Goal: Task Accomplishment & Management: Complete application form

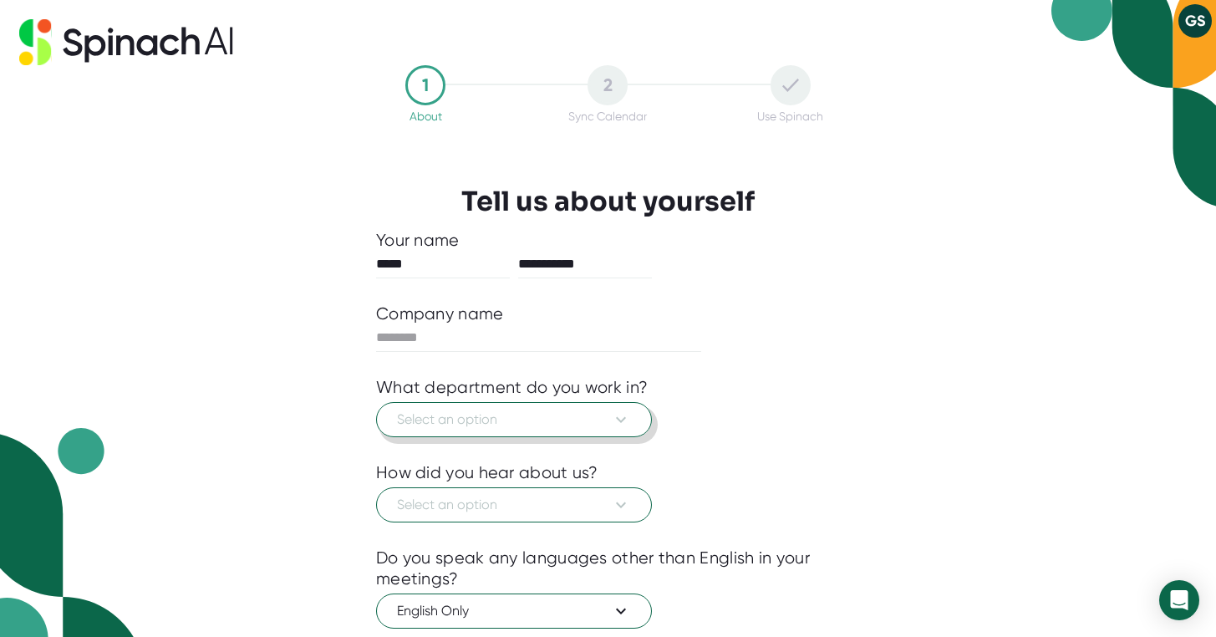
click at [537, 423] on span "Select an option" at bounding box center [514, 419] width 234 height 20
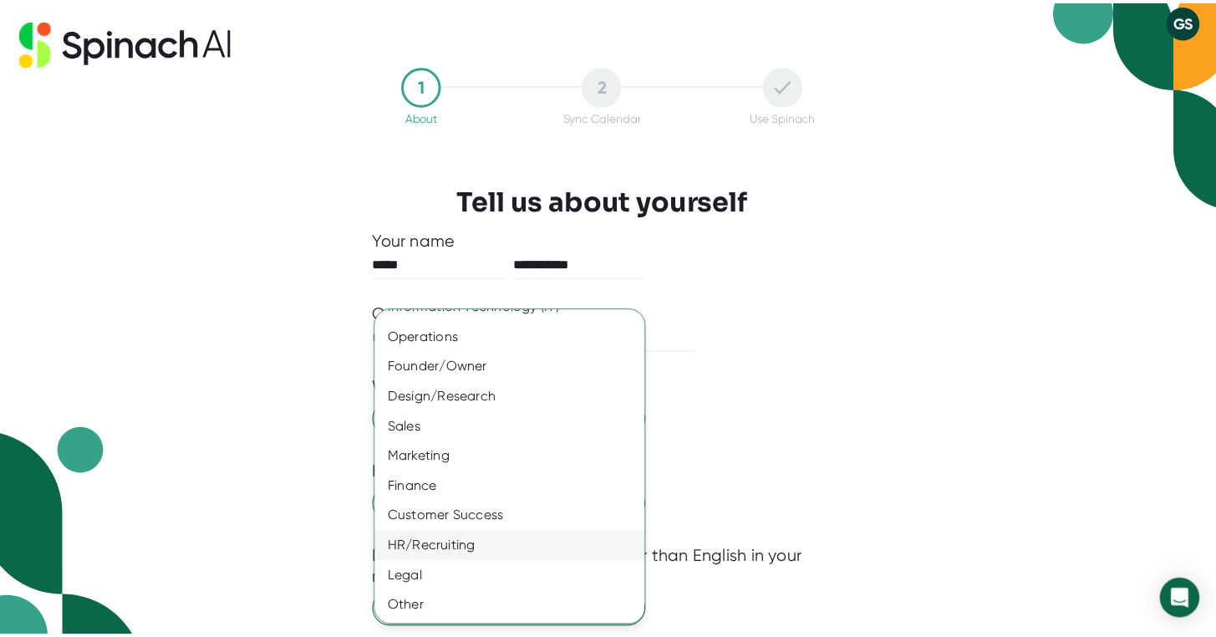
scroll to position [81, 0]
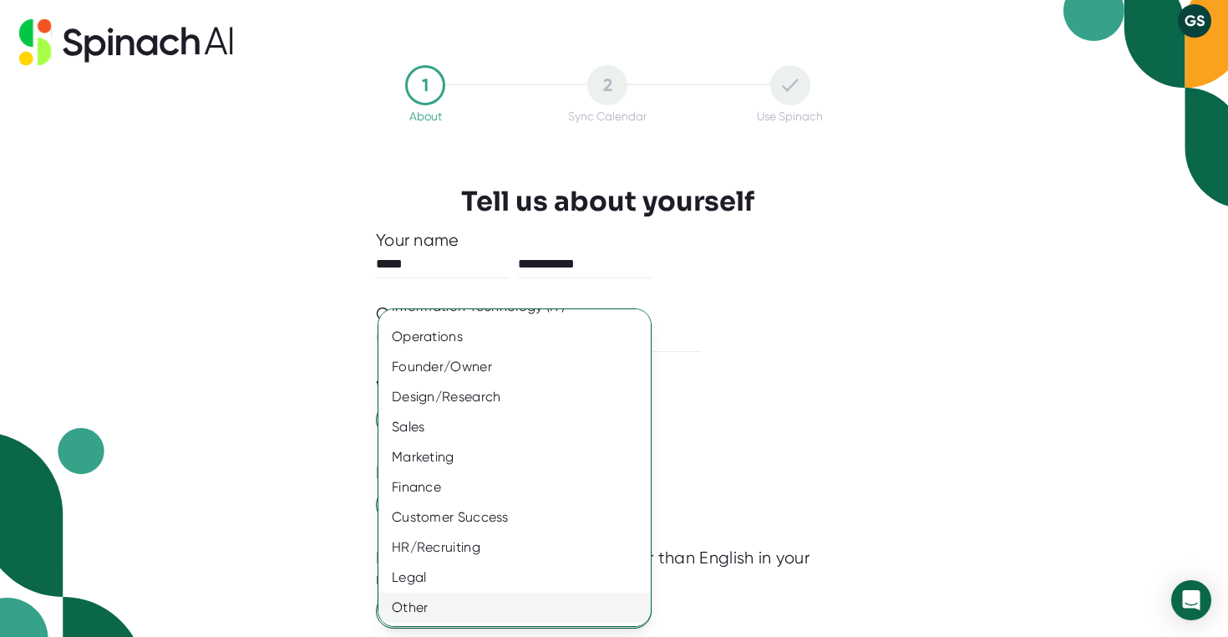
click at [513, 608] on div "Other" at bounding box center [520, 607] width 285 height 30
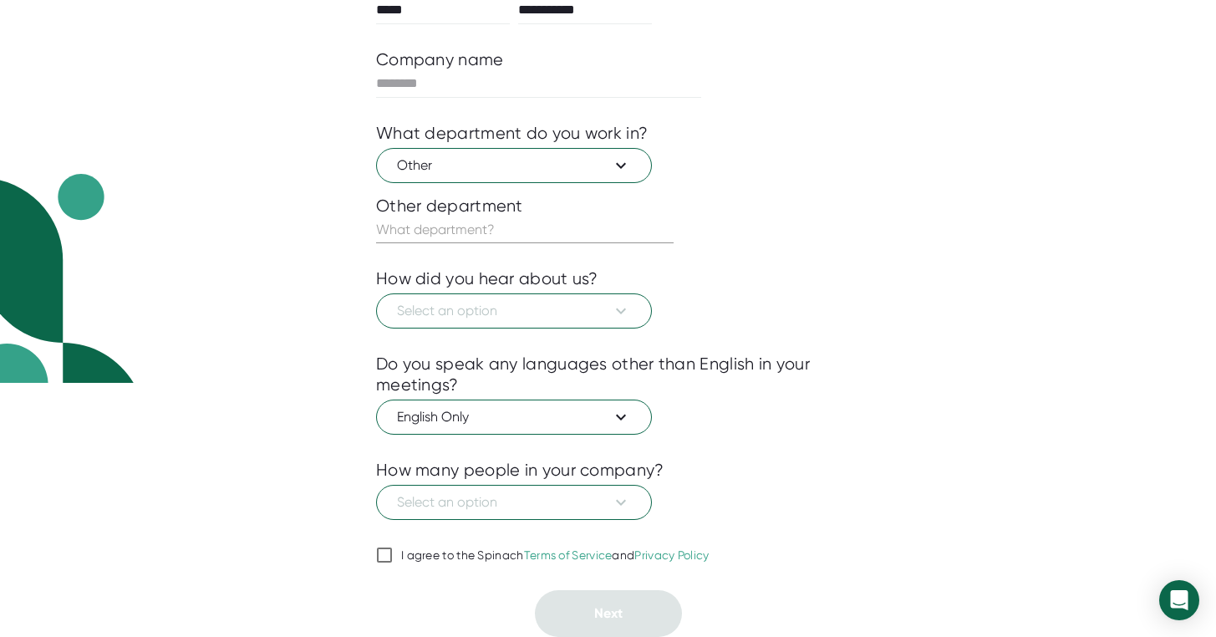
scroll to position [254, 0]
click at [527, 315] on span "Select an option" at bounding box center [514, 311] width 234 height 20
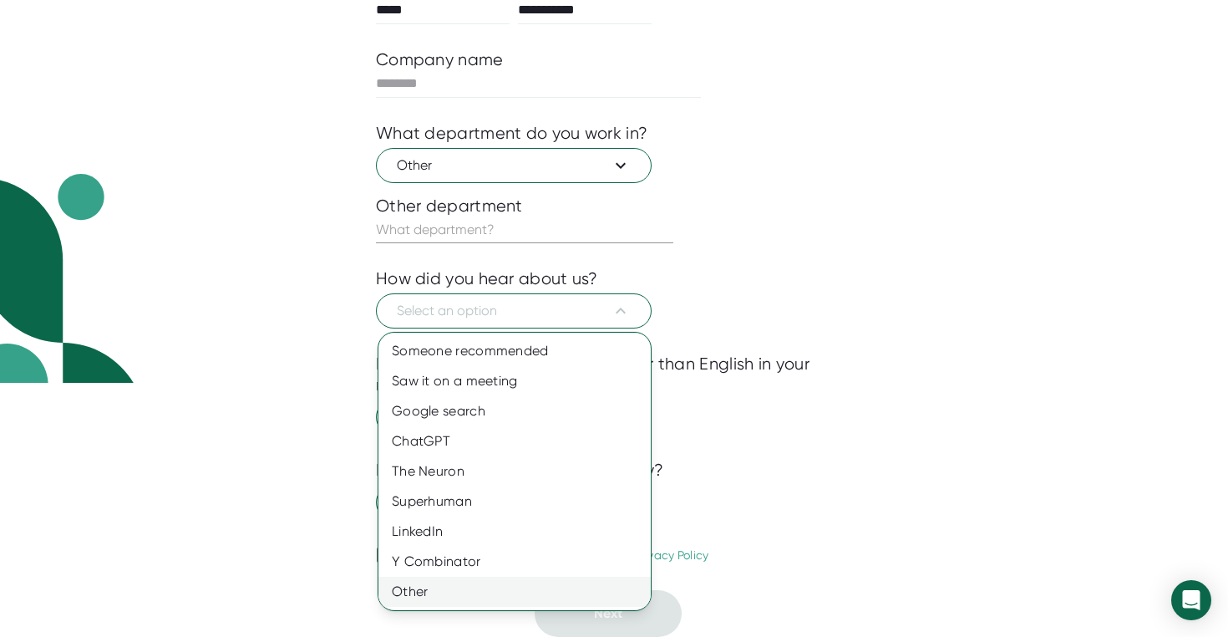
click at [485, 592] on div "Other" at bounding box center [514, 592] width 272 height 30
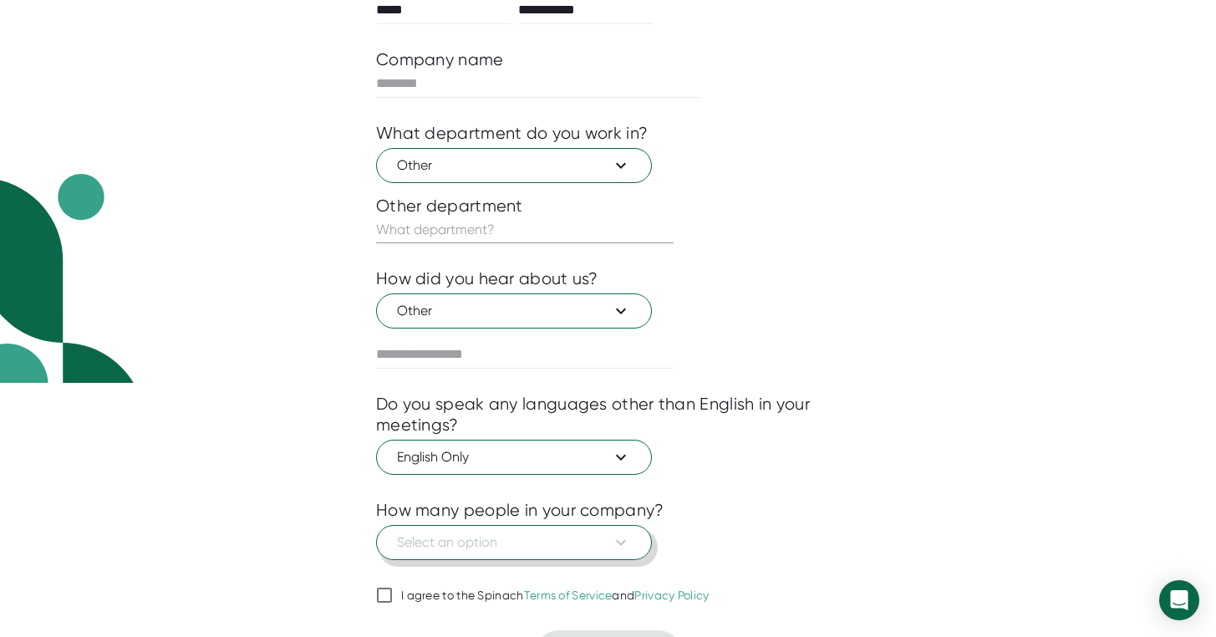
click at [489, 541] on span "Select an option" at bounding box center [514, 542] width 234 height 20
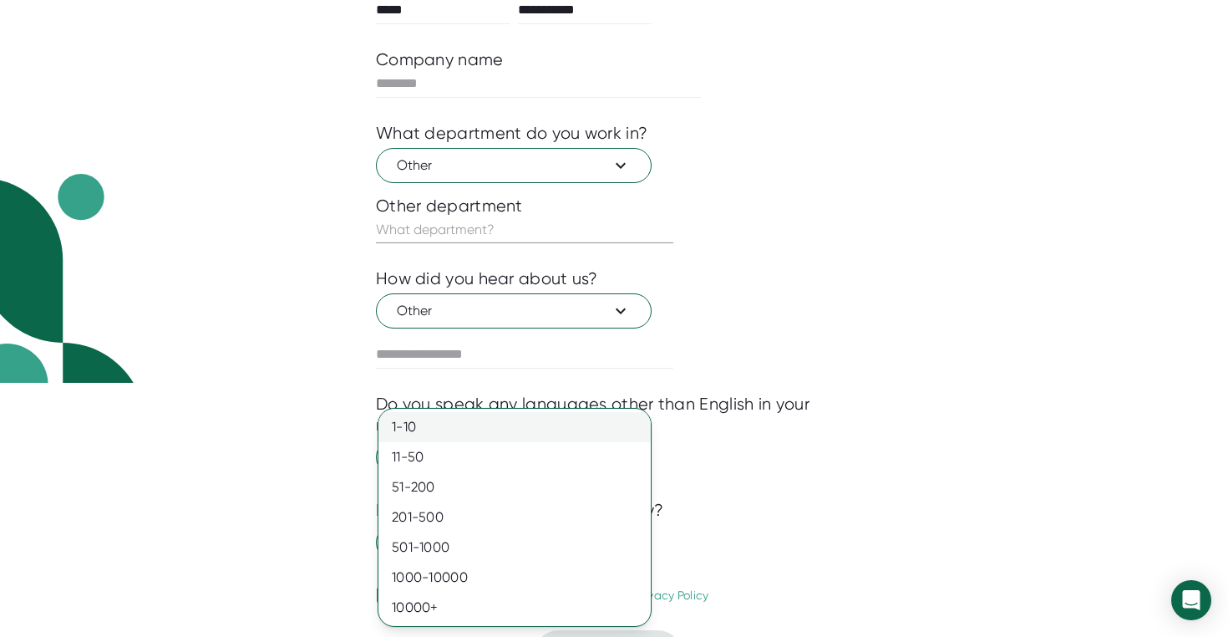
click at [479, 420] on div "1-10" at bounding box center [514, 427] width 272 height 30
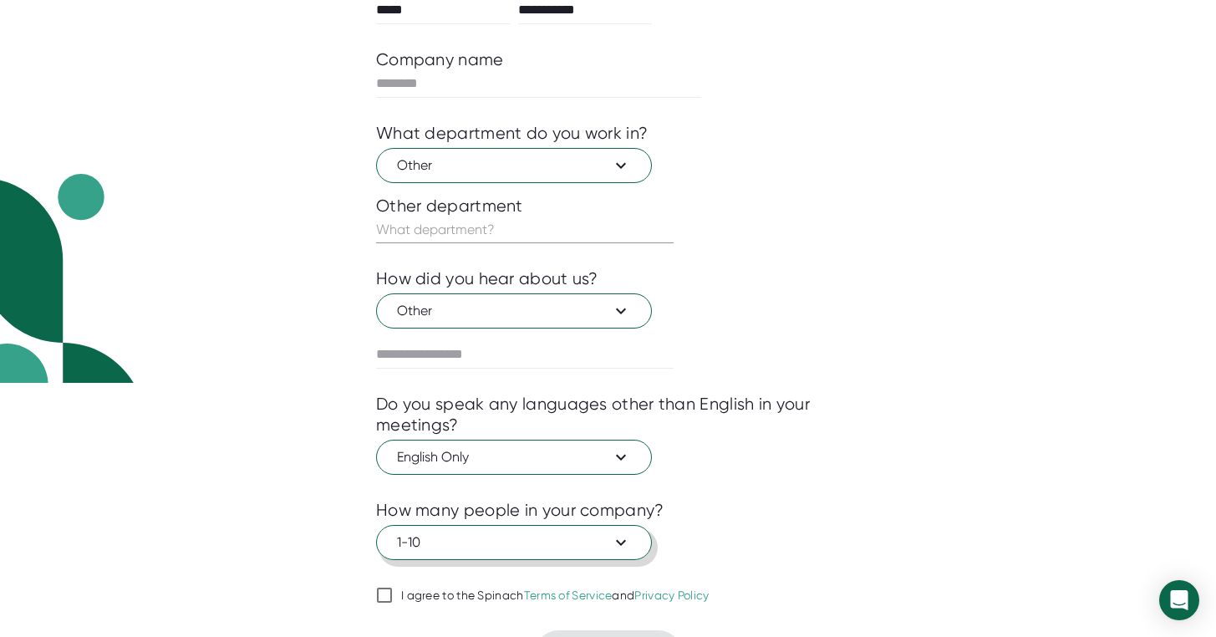
click at [474, 554] on button "1-10" at bounding box center [514, 542] width 276 height 35
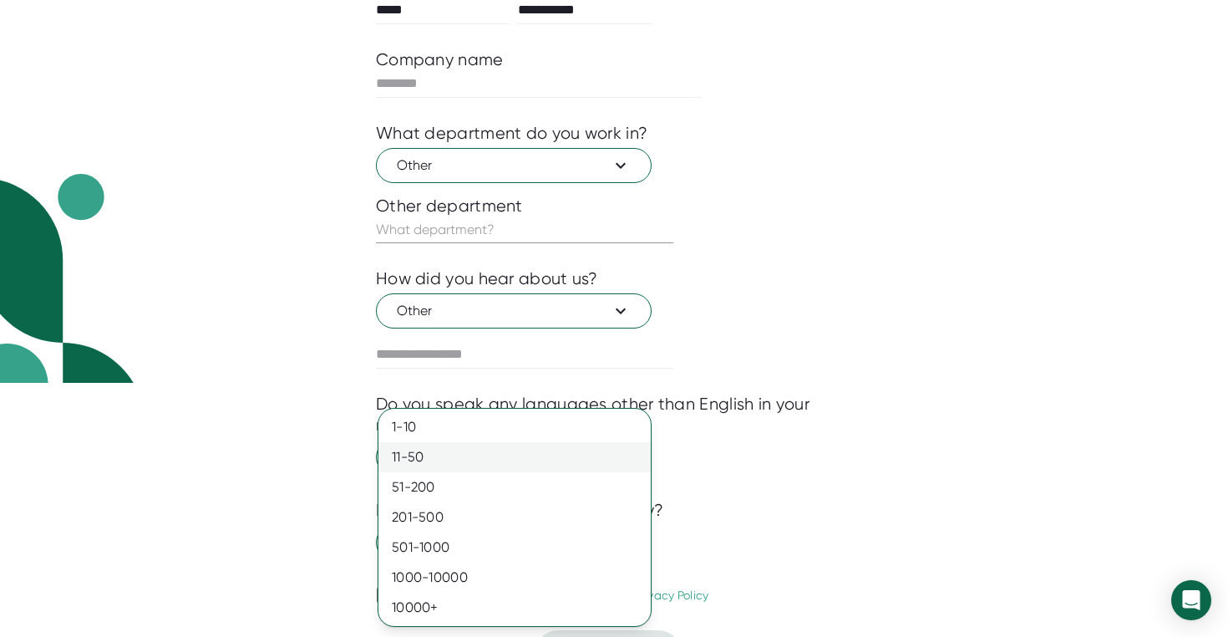
click at [485, 459] on div "11-50" at bounding box center [514, 457] width 272 height 30
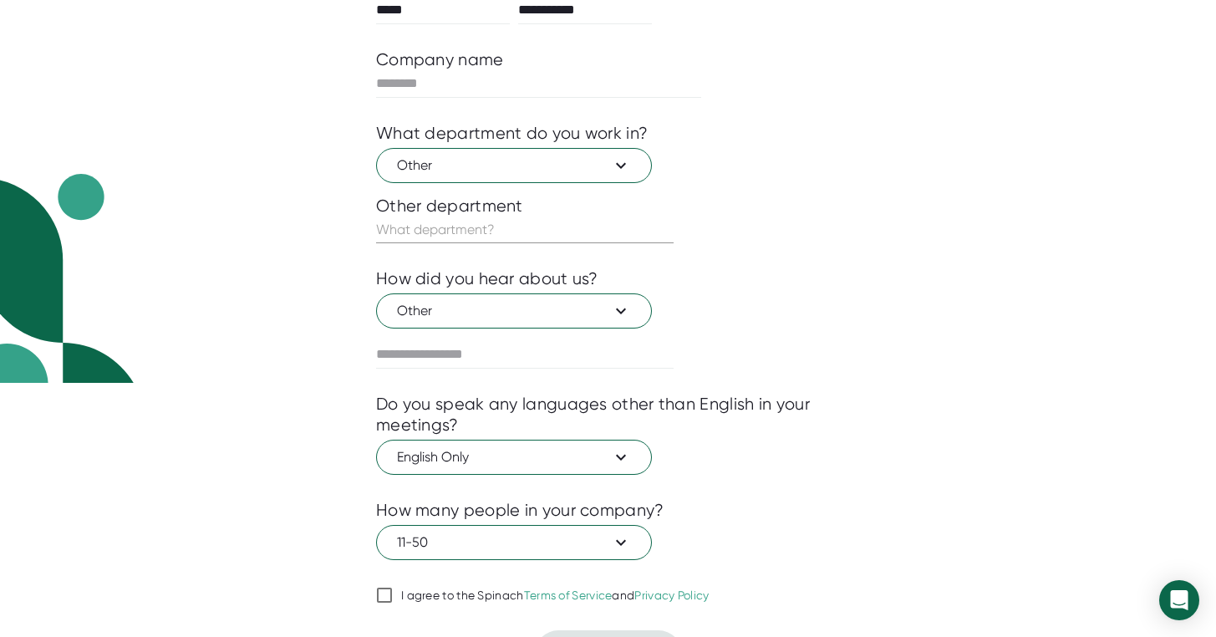
click at [387, 597] on input "I agree to the Spinach Terms of Service and Privacy Policy" at bounding box center [384, 595] width 17 height 20
checkbox input "true"
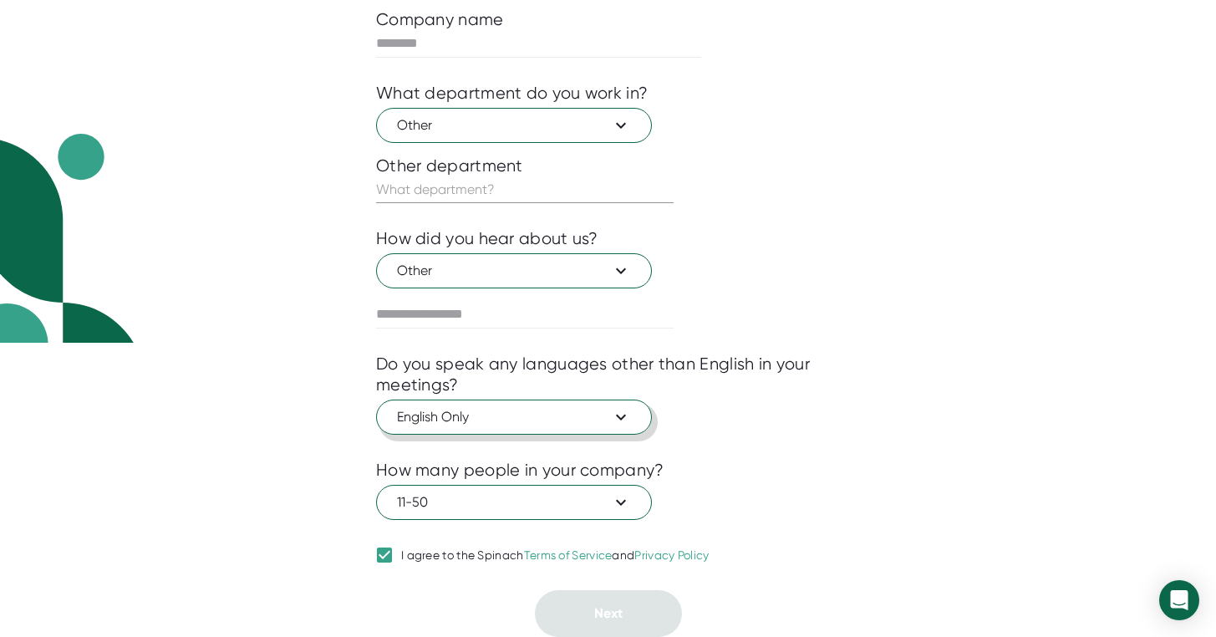
scroll to position [294, 0]
click at [496, 316] on input "text" at bounding box center [524, 314] width 297 height 27
type input "*******"
click at [475, 185] on input "text" at bounding box center [524, 189] width 297 height 27
type input "student."
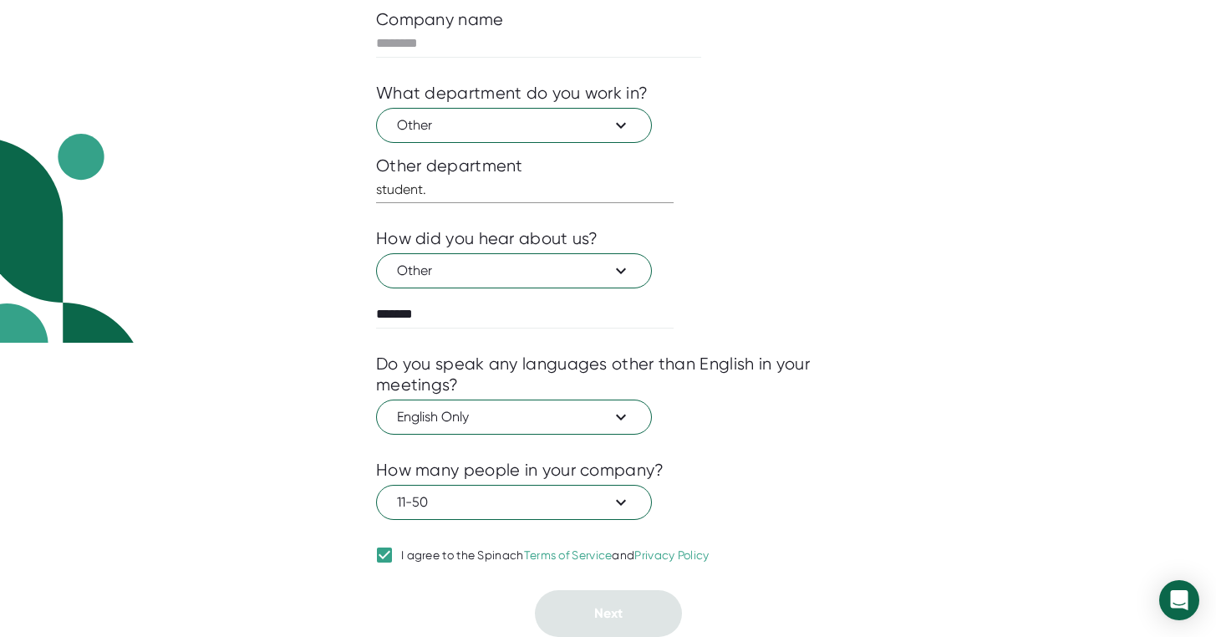
click at [1032, 328] on div "**********" at bounding box center [608, 24] width 1216 height 637
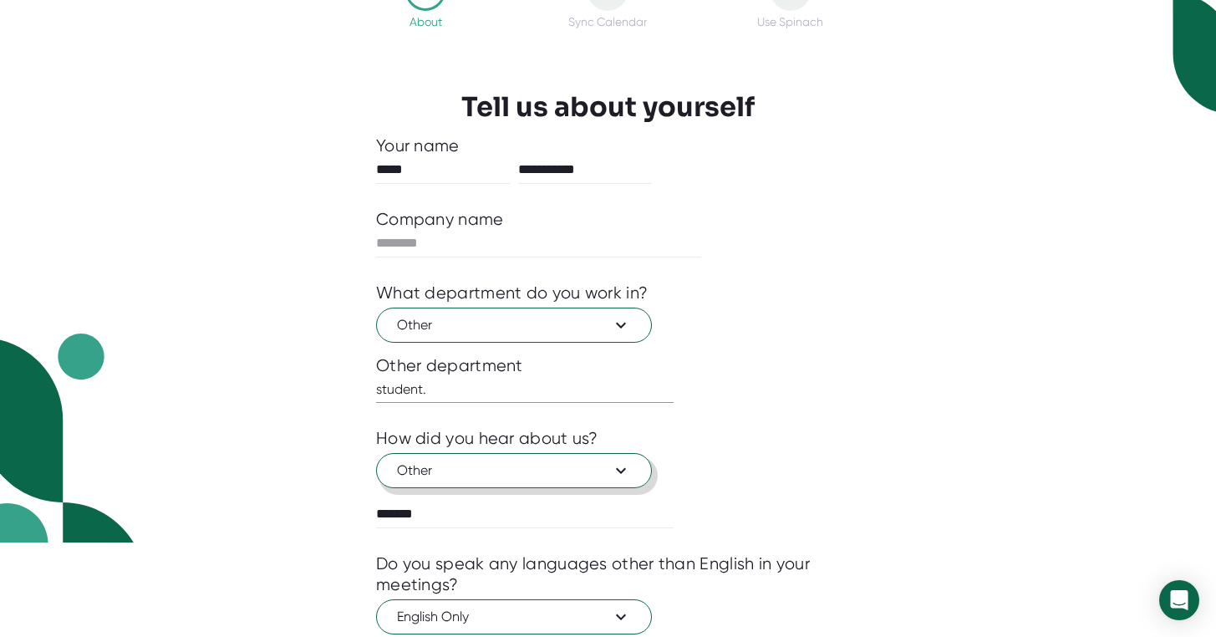
scroll to position [94, 0]
type input "*"
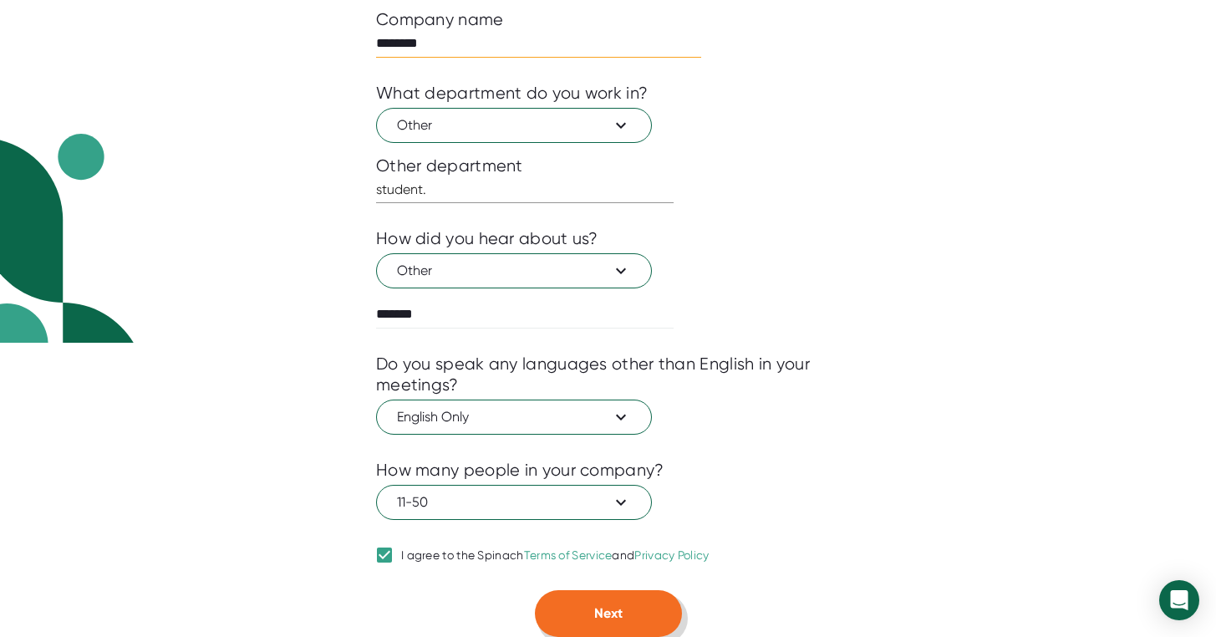
scroll to position [294, 0]
type input "********"
click at [648, 612] on button "Next" at bounding box center [608, 613] width 147 height 47
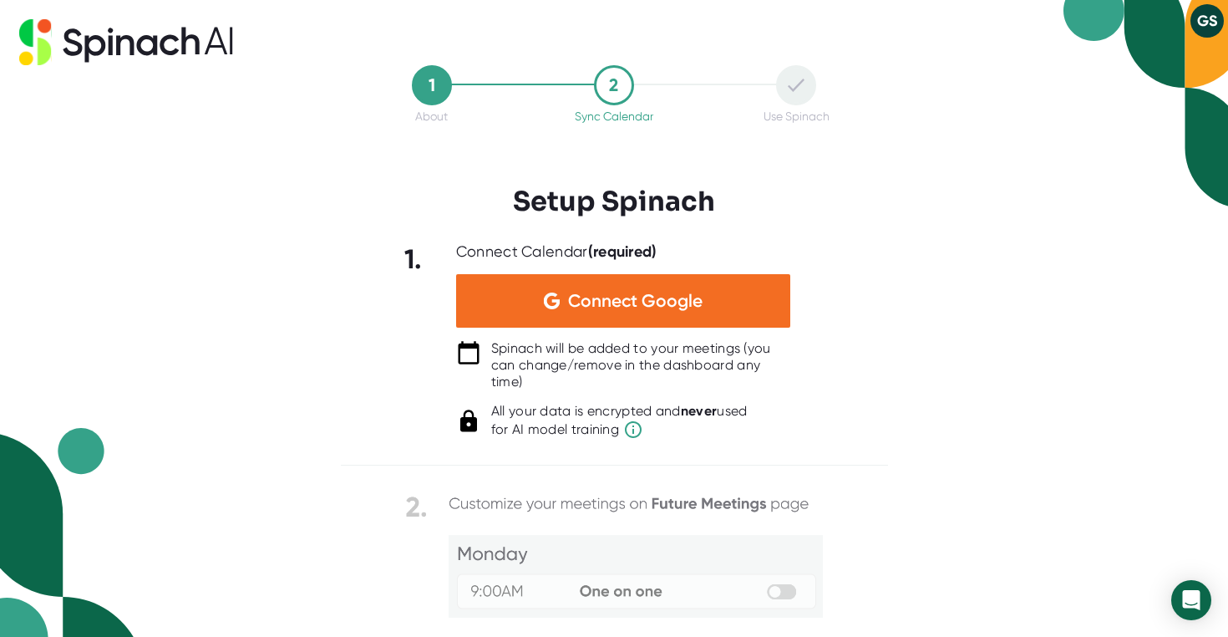
scroll to position [0, 0]
